Goal: Information Seeking & Learning: Learn about a topic

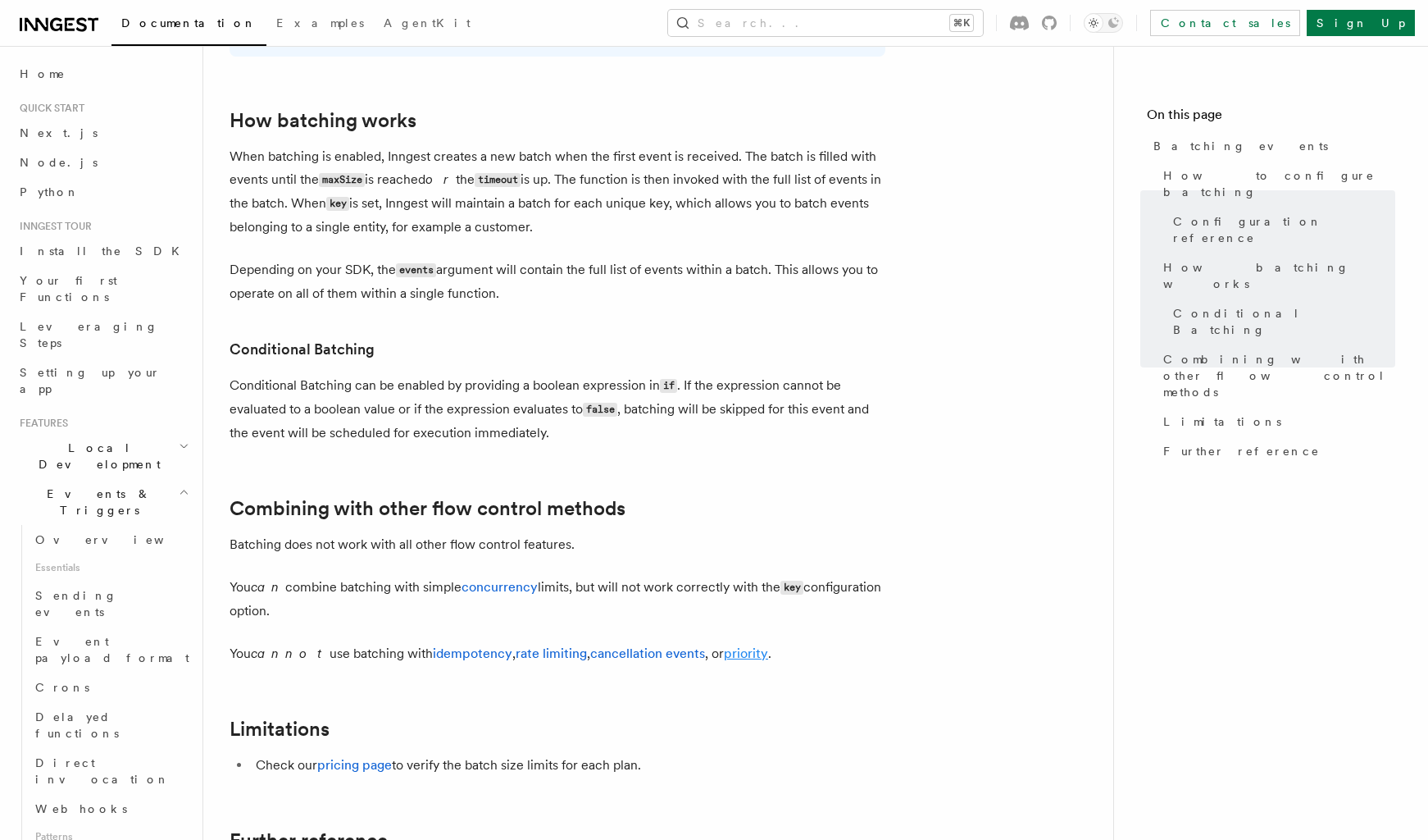
click at [724, 655] on link "priority" at bounding box center [746, 653] width 45 height 16
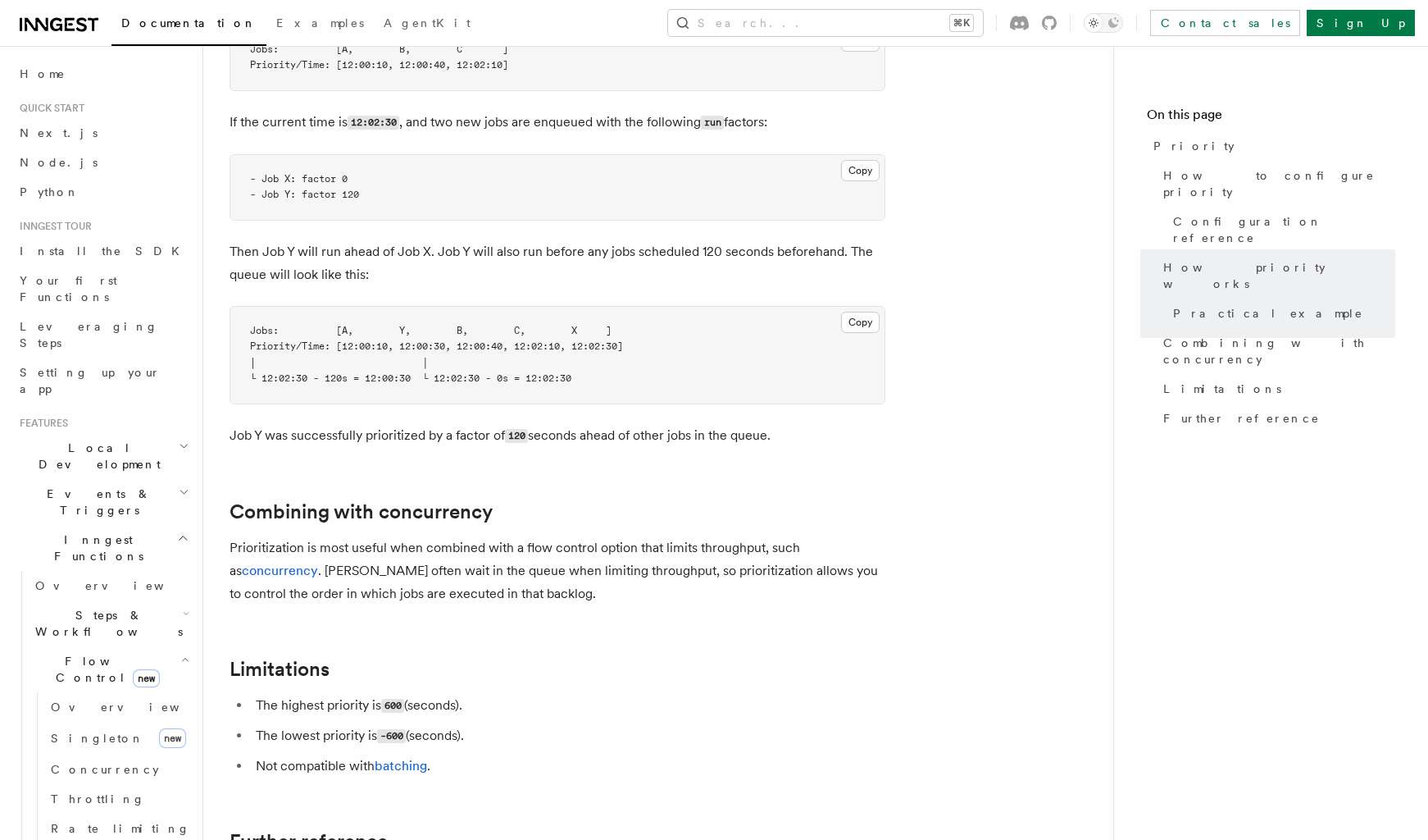
scroll to position [1351, 0]
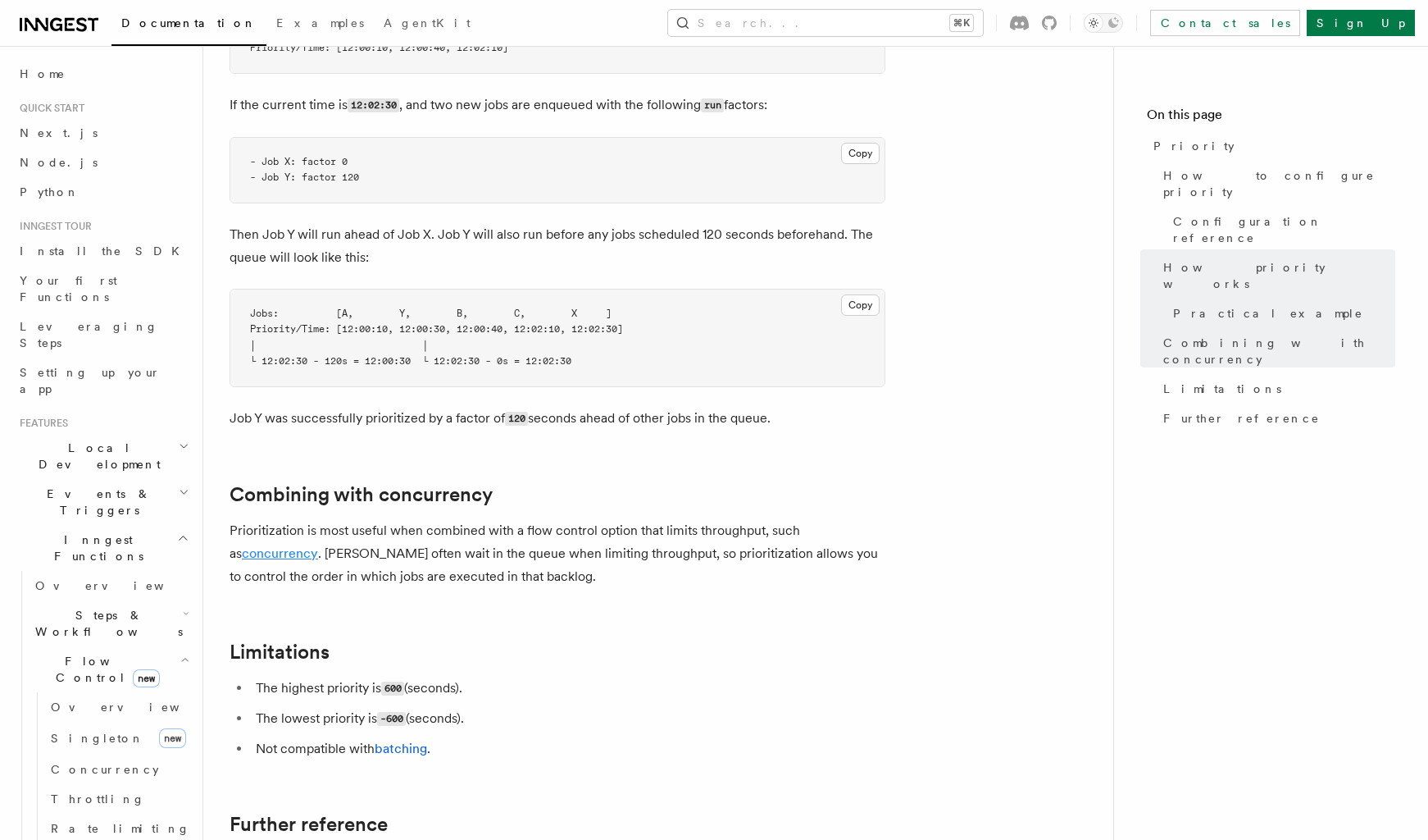
click at [296, 545] on link "concurrency" at bounding box center [280, 553] width 77 height 16
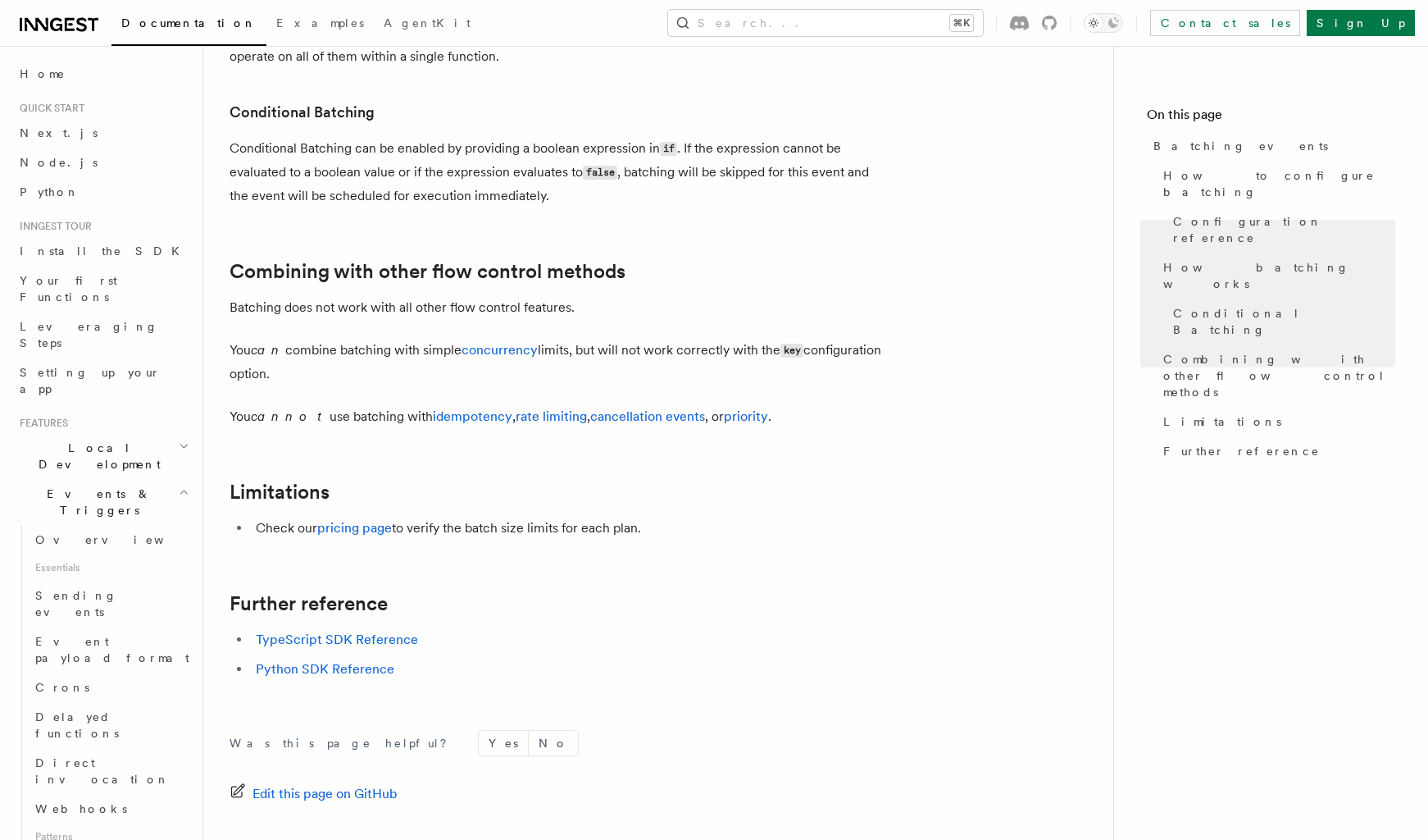
scroll to position [1601, 0]
click at [355, 533] on link "pricing page" at bounding box center [354, 525] width 75 height 16
